Goal: Navigation & Orientation: Find specific page/section

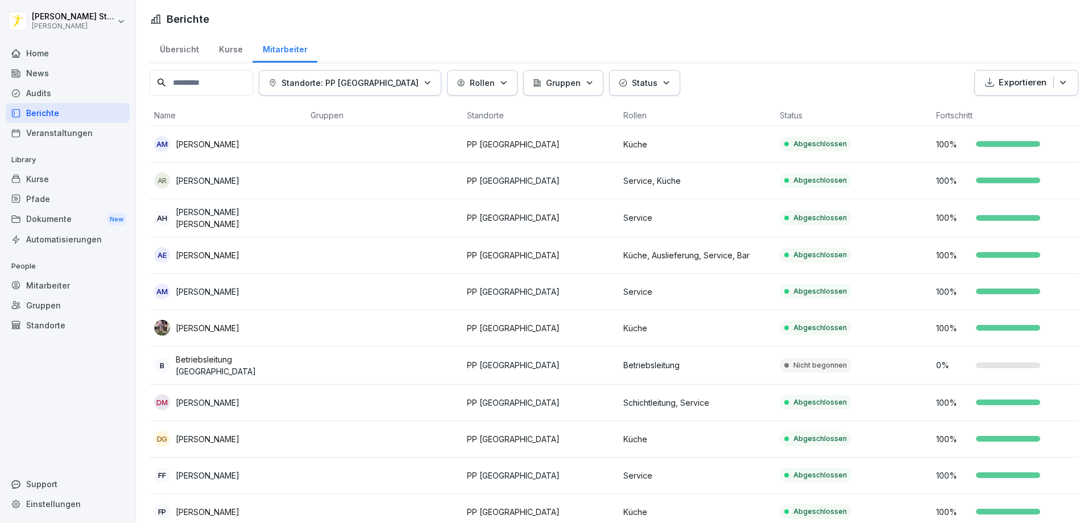
click at [38, 55] on div "Home" at bounding box center [68, 53] width 124 height 20
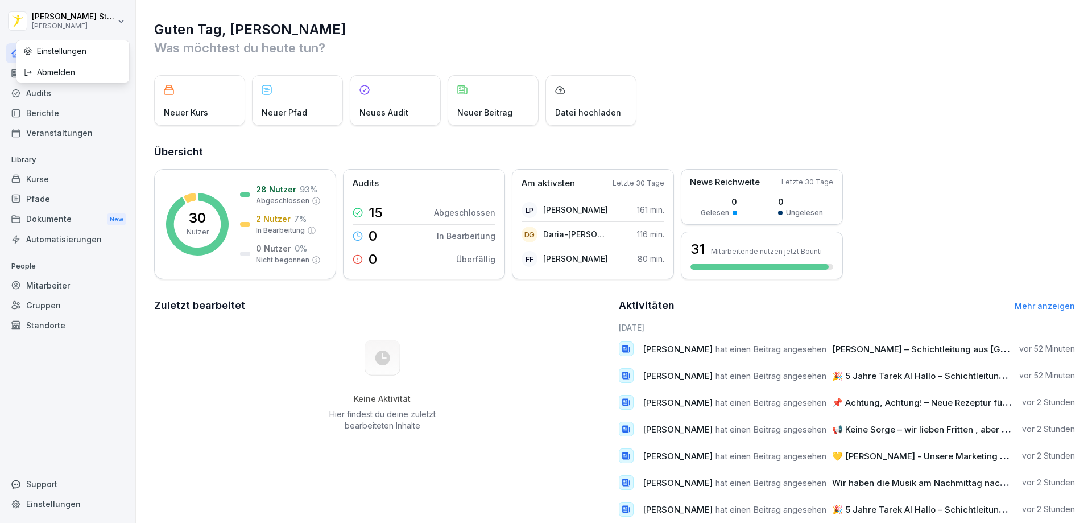
click at [41, 17] on html "[PERSON_NAME] [PERSON_NAME] Home News Audits Berichte Veranstaltungen Library K…" at bounding box center [546, 261] width 1092 height 523
click at [730, 259] on html "[PERSON_NAME] [PERSON_NAME] Home News Audits Berichte Veranstaltungen Library K…" at bounding box center [546, 261] width 1092 height 523
click at [728, 262] on div "31 Mitarbeitende nutzen jetzt Bounti" at bounding box center [762, 255] width 162 height 48
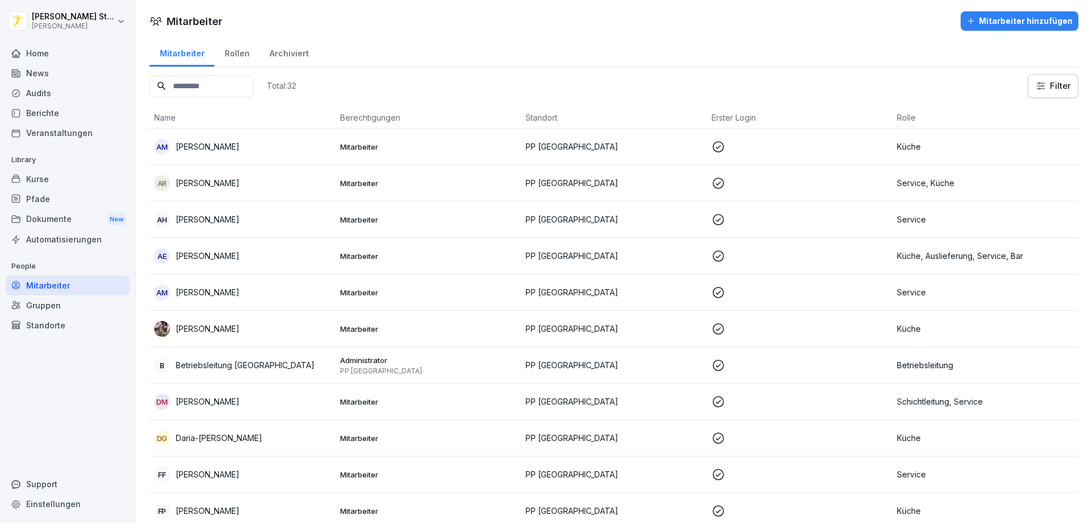
click at [52, 20] on html "[PERSON_NAME] [PERSON_NAME] Home News Audits Berichte Veranstaltungen Library K…" at bounding box center [546, 261] width 1092 height 523
click at [56, 13] on html "[PERSON_NAME] [PERSON_NAME] Home News Audits Berichte Veranstaltungen Library K…" at bounding box center [546, 261] width 1092 height 523
click at [56, 14] on html "[PERSON_NAME] [PERSON_NAME] Home News Audits Berichte Veranstaltungen Library K…" at bounding box center [546, 261] width 1092 height 523
click at [77, 32] on html "[PERSON_NAME] [PERSON_NAME] Home News Audits Berichte Veranstaltungen Library K…" at bounding box center [546, 261] width 1092 height 523
click at [48, 48] on div "Home" at bounding box center [68, 53] width 124 height 20
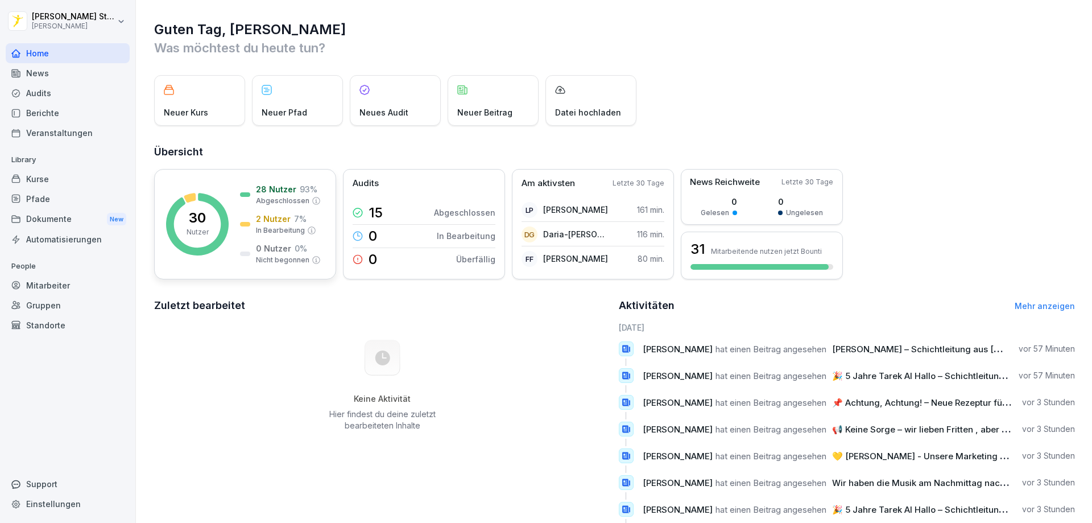
click at [276, 194] on p "28 Nutzer" at bounding box center [276, 189] width 40 height 12
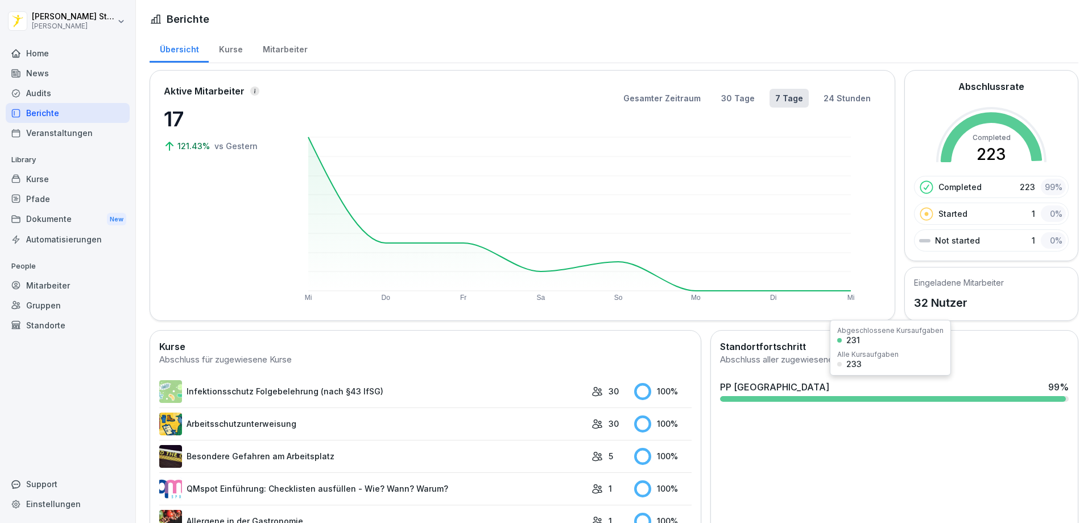
click at [916, 397] on div at bounding box center [893, 399] width 346 height 6
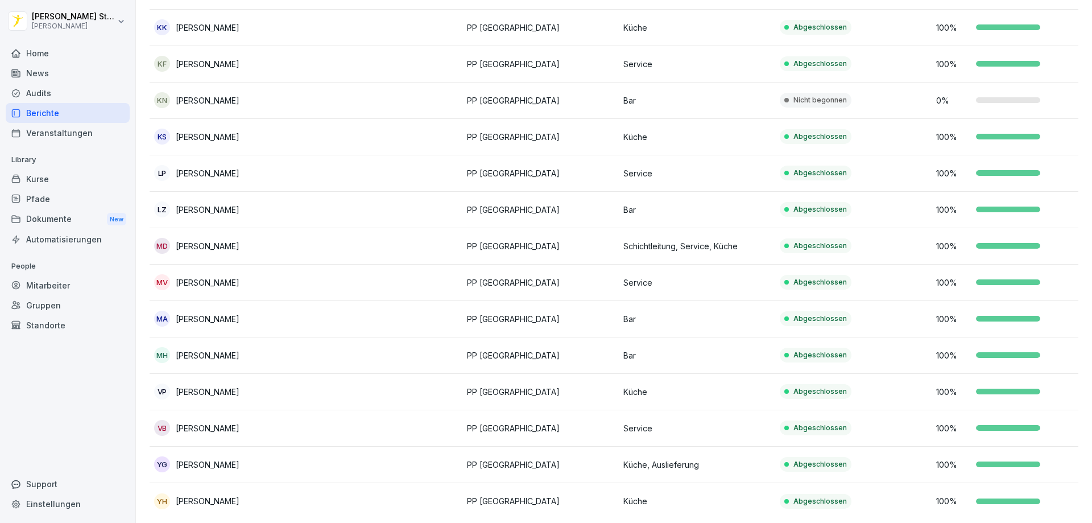
scroll to position [796, 0]
